Goal: Transaction & Acquisition: Download file/media

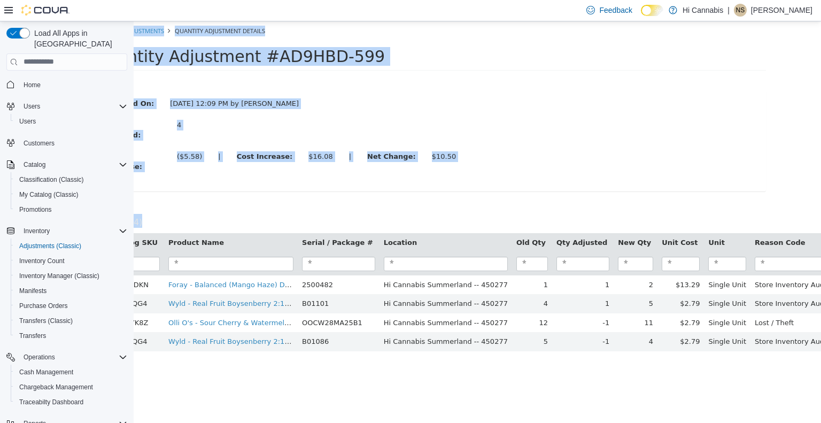
scroll to position [38, 0]
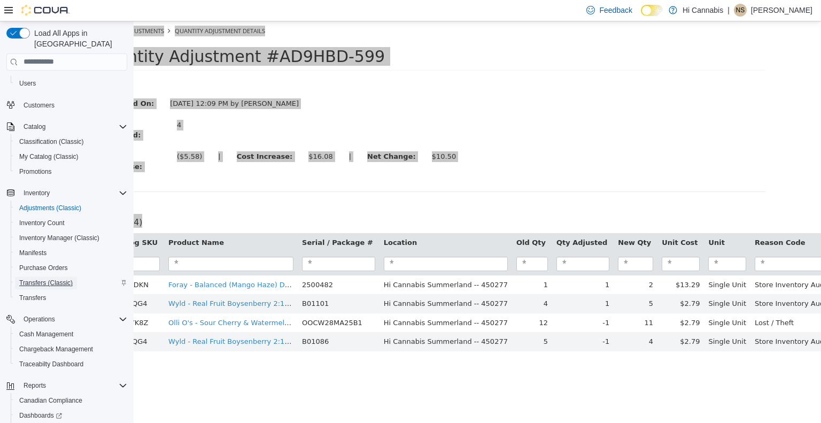
click at [54, 278] on span "Transfers (Classic)" at bounding box center [45, 282] width 53 height 9
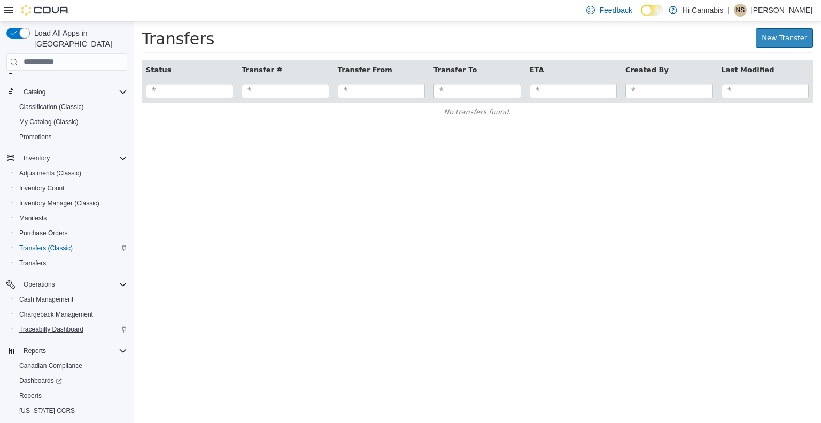
scroll to position [91, 0]
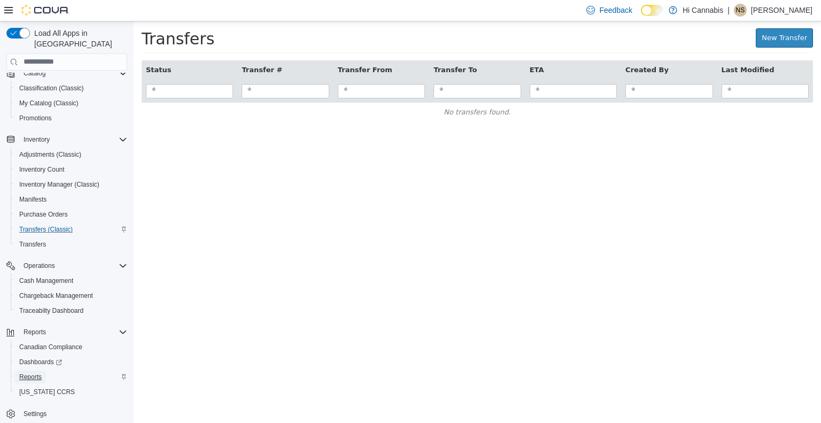
click at [41, 372] on span "Reports" at bounding box center [30, 376] width 22 height 9
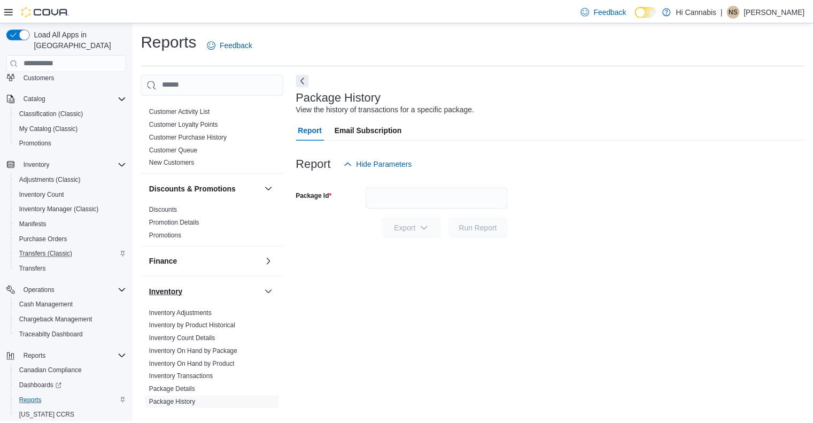
scroll to position [267, 0]
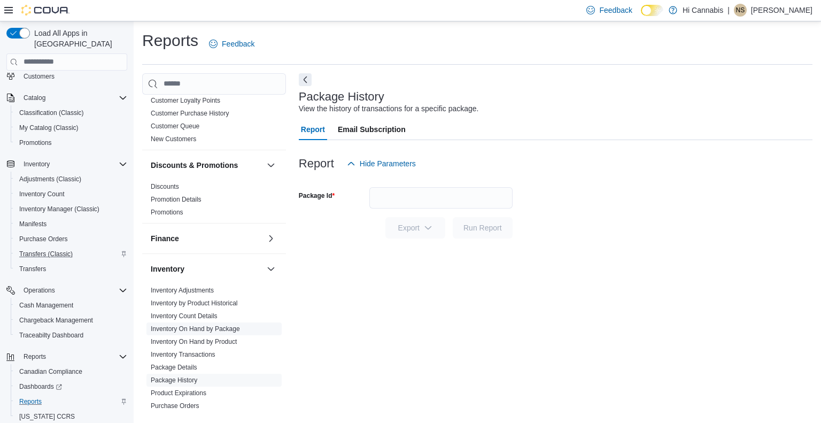
click at [214, 325] on link "Inventory On Hand by Package" at bounding box center [195, 328] width 89 height 7
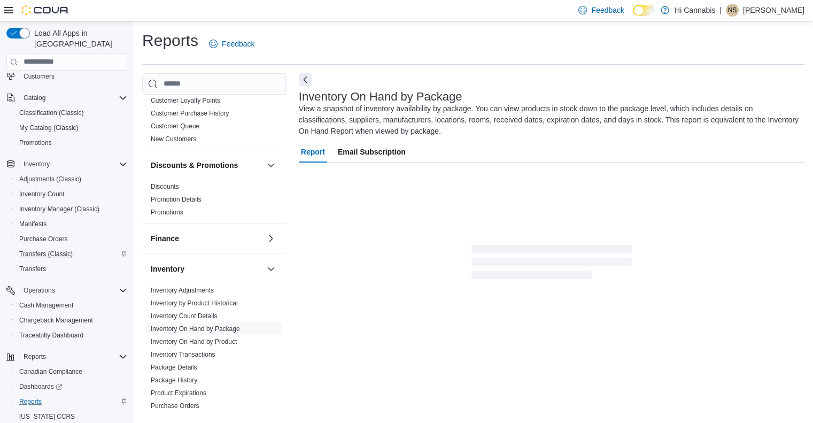
scroll to position [3, 0]
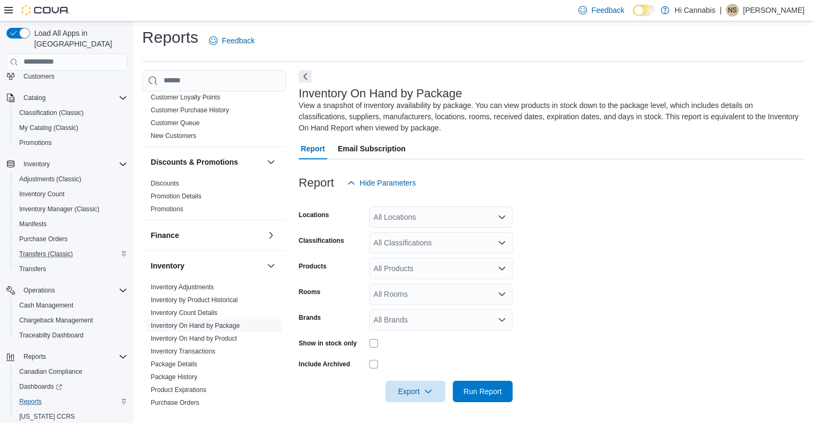
click at [444, 212] on div "All Locations" at bounding box center [440, 216] width 143 height 21
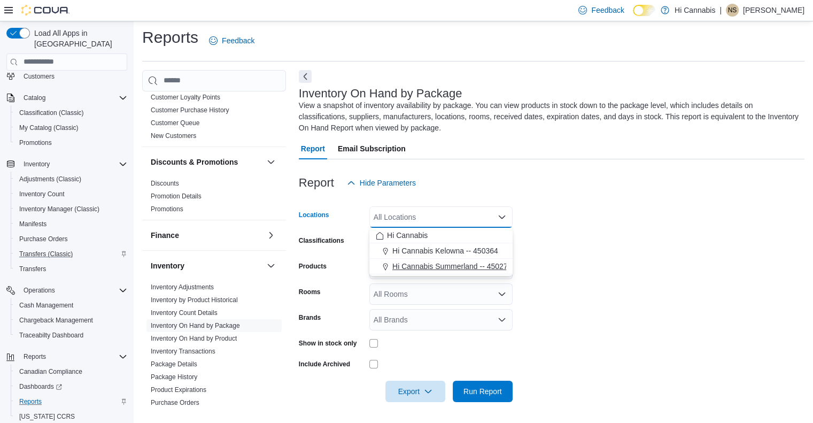
click at [464, 266] on span "Hi Cannabis Summerland -- 450277" at bounding box center [451, 266] width 119 height 11
click at [572, 230] on form "Locations Hi Cannabis [GEOGRAPHIC_DATA] -- 450277 Combo box. Selected. Hi Canna…" at bounding box center [551, 297] width 505 height 208
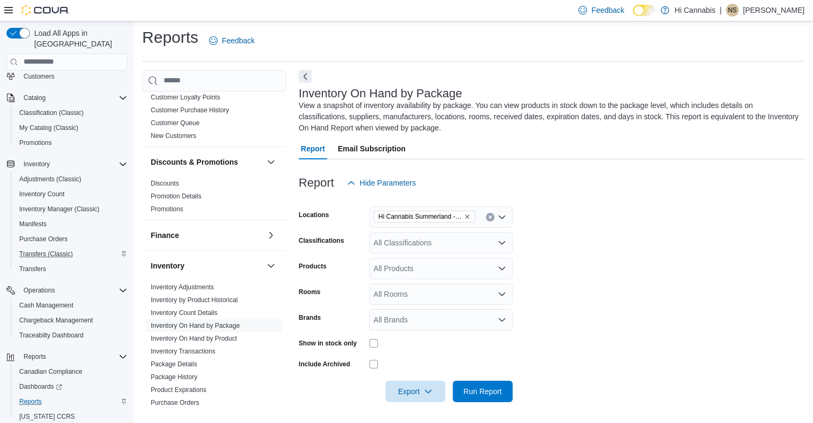
click at [446, 239] on div "All Classifications" at bounding box center [440, 242] width 143 height 21
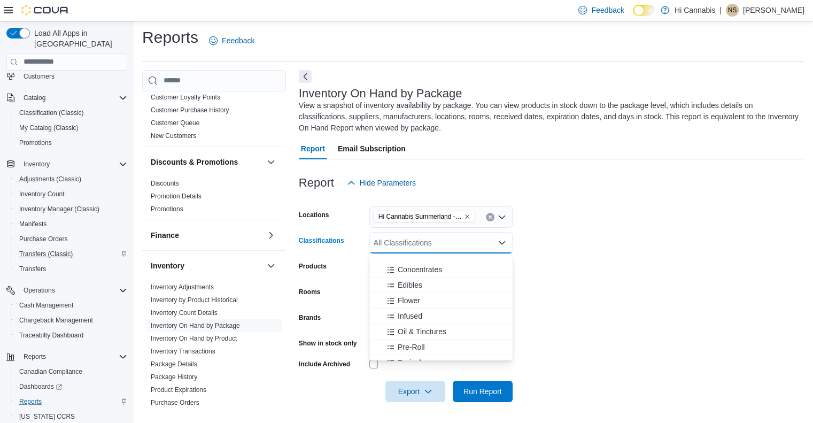
scroll to position [107, 0]
click at [415, 324] on span "Vapes" at bounding box center [408, 324] width 21 height 11
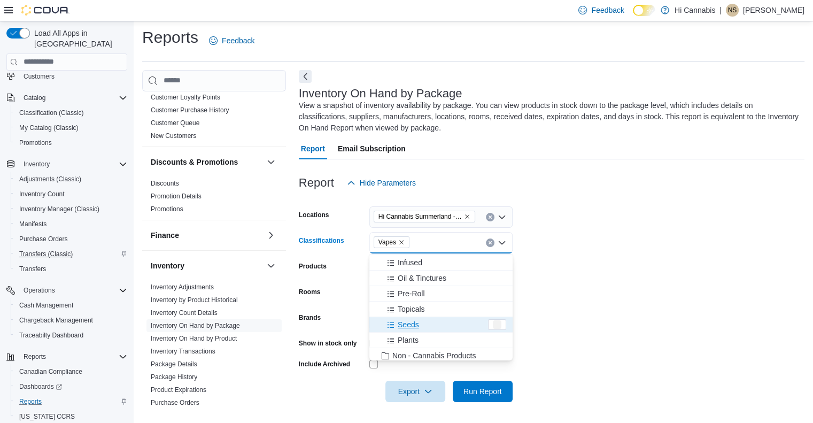
click at [568, 277] on form "Locations Hi Cannabis Summerland -- 450277 Classifications Vapes Combo box. Sel…" at bounding box center [551, 297] width 505 height 208
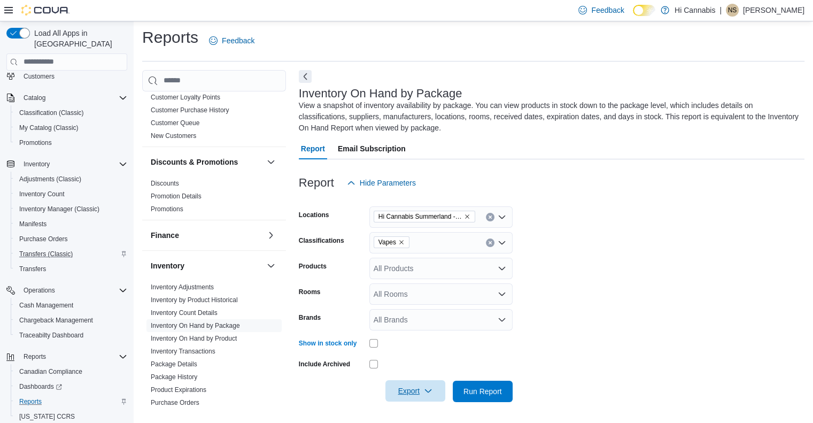
click at [432, 392] on span "Export" at bounding box center [415, 390] width 47 height 21
click at [438, 329] on span "Export to Excel" at bounding box center [417, 325] width 48 height 9
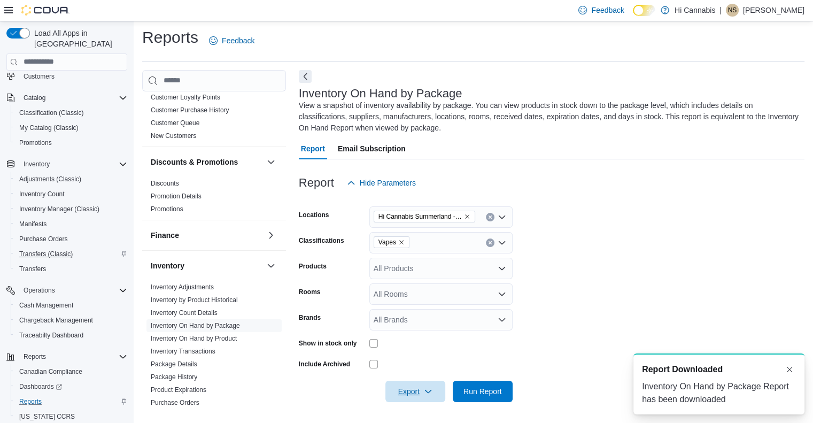
scroll to position [0, 0]
